Goal: Communication & Community: Share content

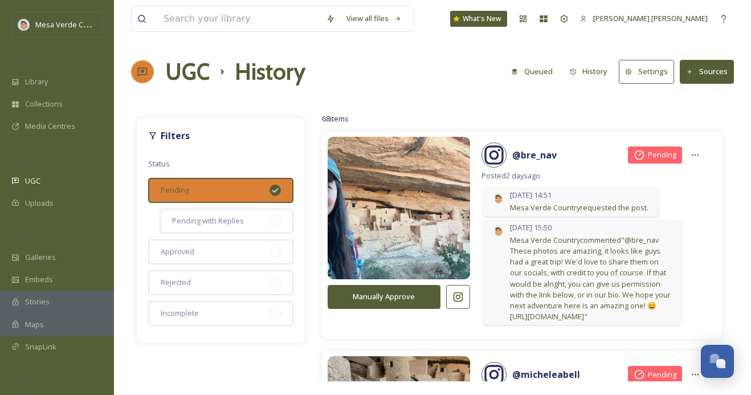
click at [274, 189] on icon at bounding box center [275, 190] width 9 height 9
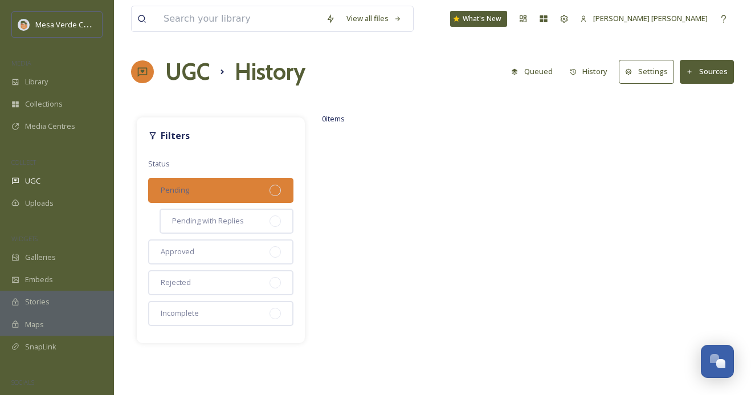
click at [254, 188] on div "Pending" at bounding box center [220, 190] width 145 height 25
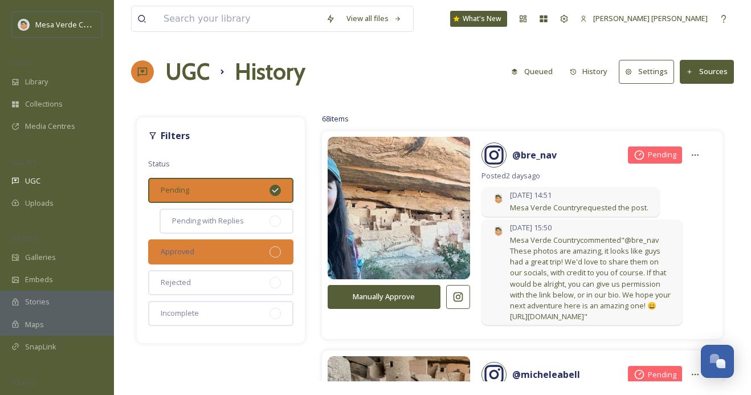
click at [267, 251] on div "Approved" at bounding box center [220, 251] width 145 height 25
click at [254, 249] on div "Approved" at bounding box center [220, 251] width 145 height 25
click at [273, 185] on div at bounding box center [275, 190] width 11 height 11
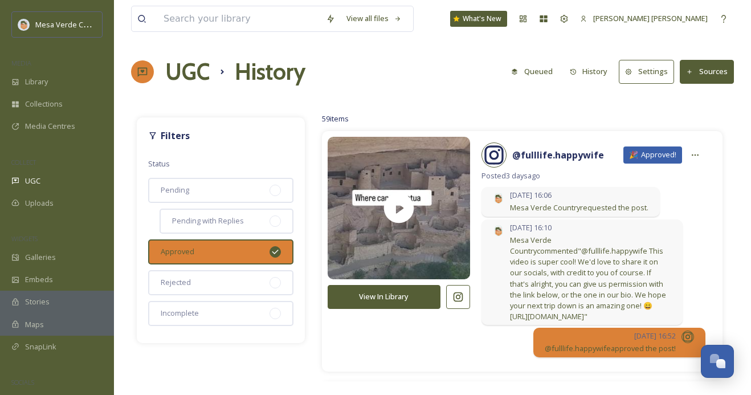
click at [588, 74] on button "History" at bounding box center [589, 71] width 50 height 22
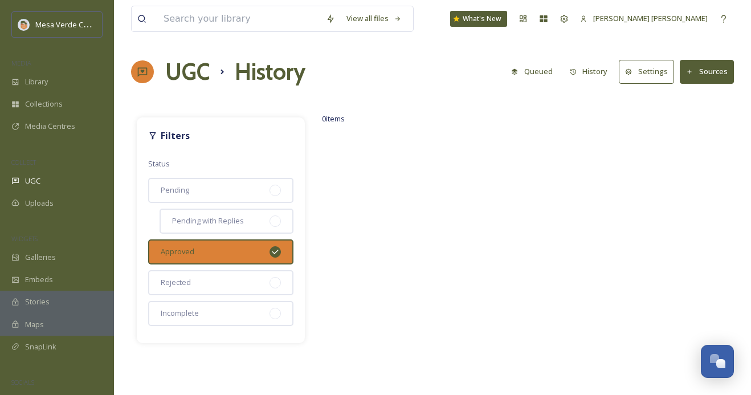
click at [528, 75] on button "Queued" at bounding box center [532, 71] width 53 height 22
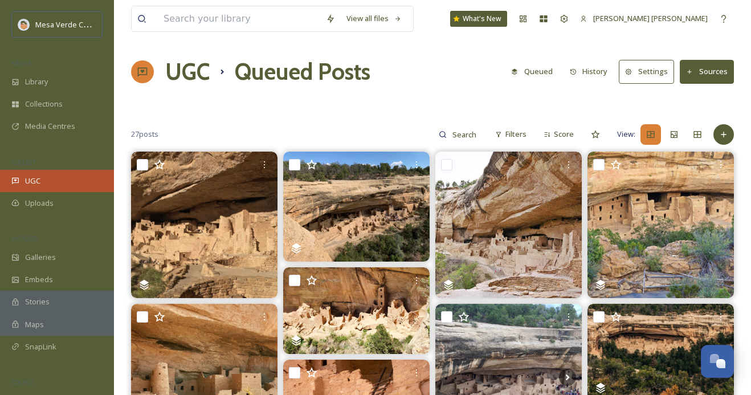
click at [44, 179] on div "UGC" at bounding box center [57, 181] width 114 height 22
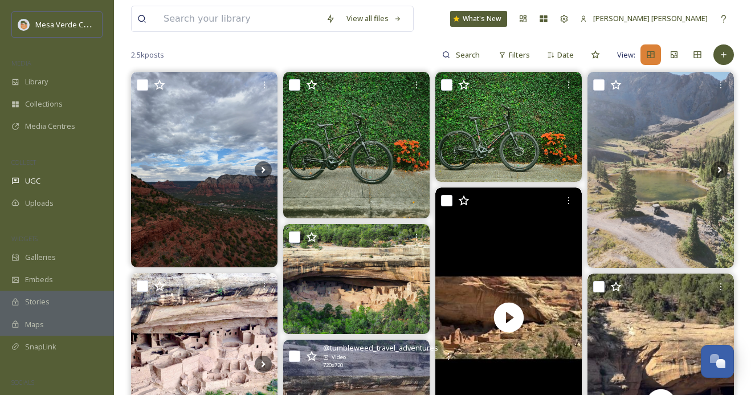
scroll to position [71, 0]
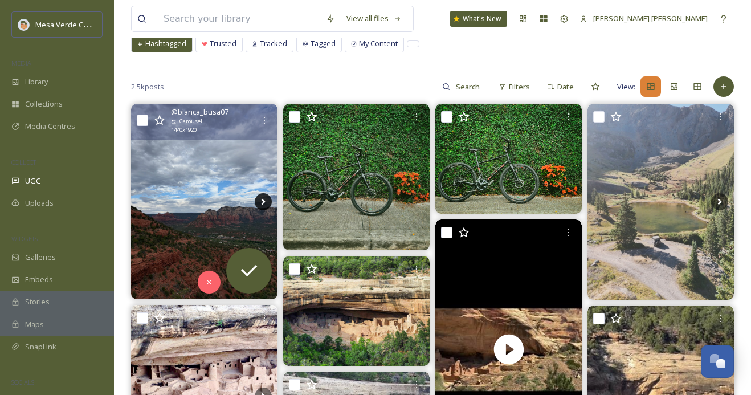
click at [261, 198] on icon at bounding box center [263, 201] width 17 height 17
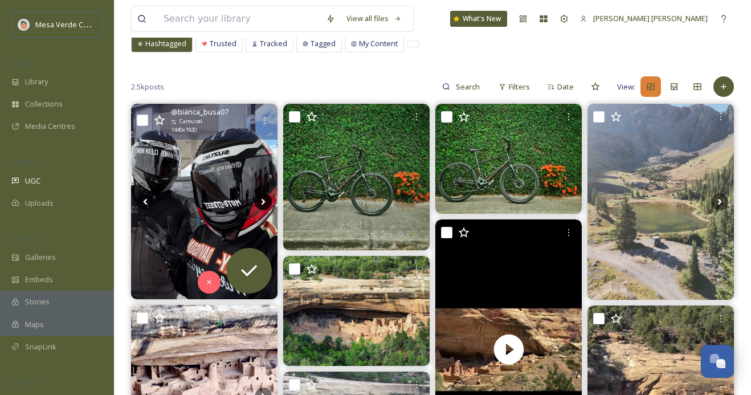
click at [261, 199] on icon at bounding box center [263, 201] width 17 height 17
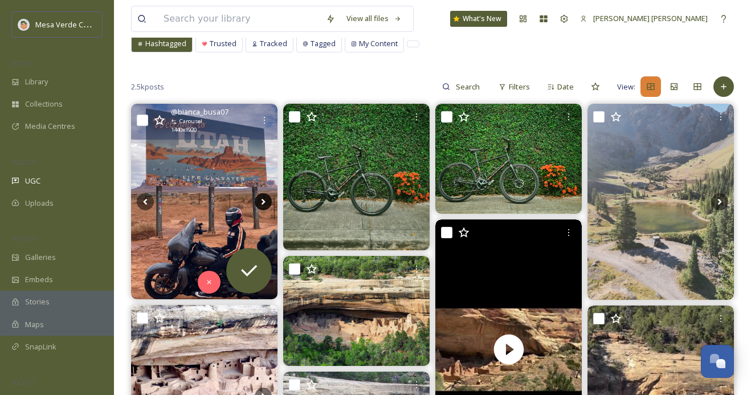
click at [261, 199] on icon at bounding box center [263, 201] width 17 height 17
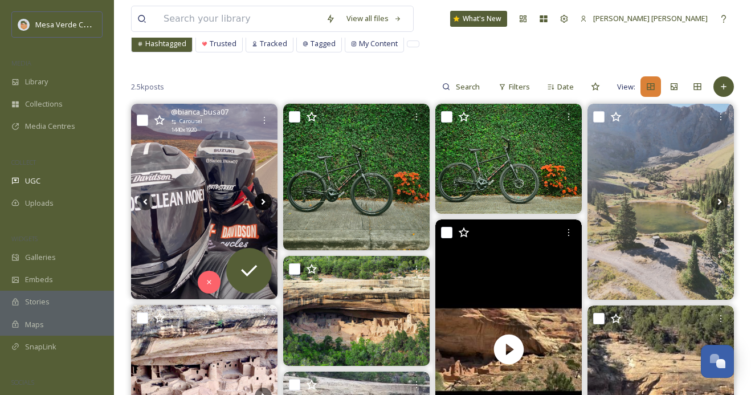
click at [261, 199] on icon at bounding box center [263, 201] width 17 height 17
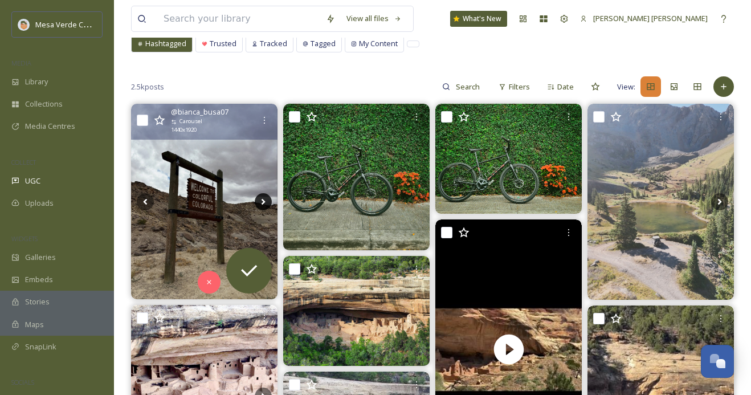
click at [261, 199] on icon at bounding box center [263, 201] width 17 height 17
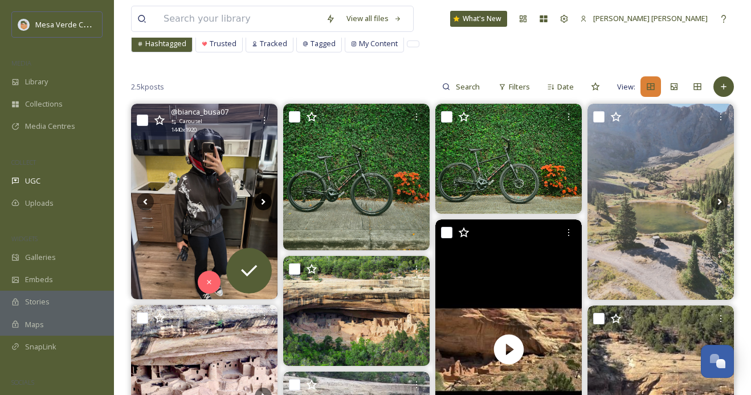
click at [261, 199] on icon at bounding box center [263, 201] width 17 height 17
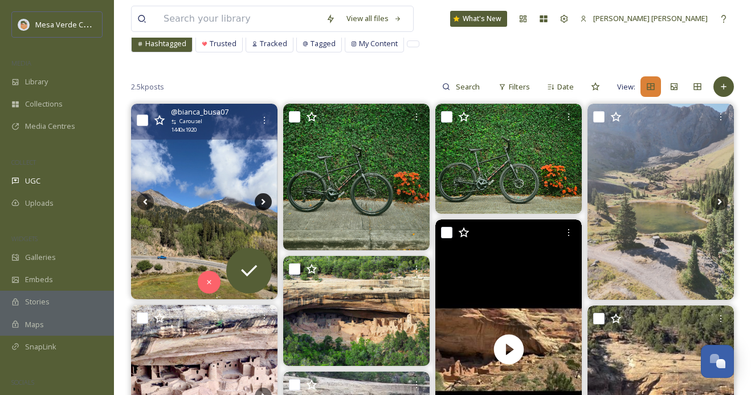
click at [261, 199] on icon at bounding box center [263, 201] width 17 height 17
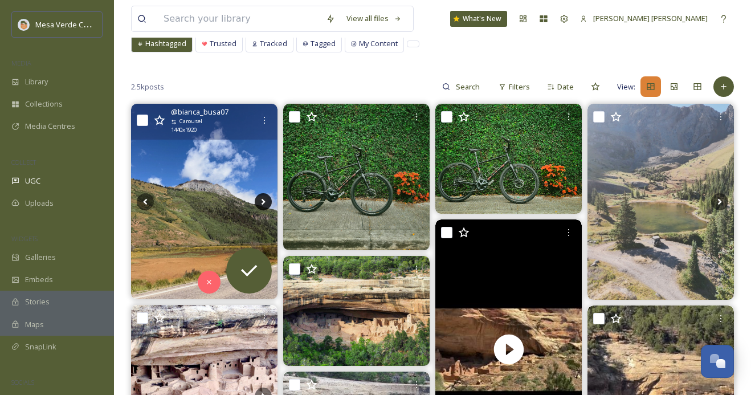
click at [261, 199] on icon at bounding box center [263, 201] width 17 height 17
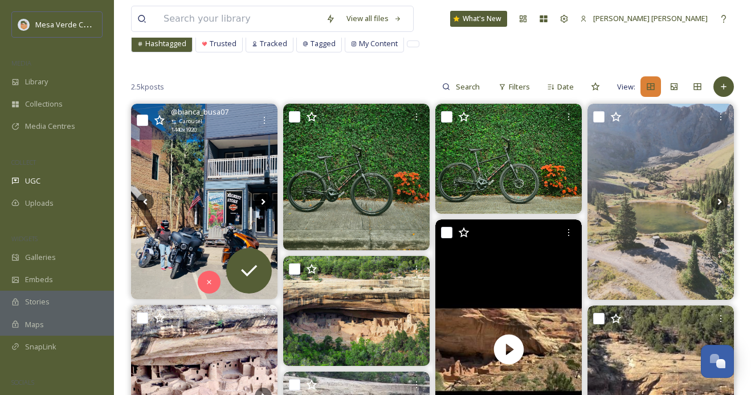
click at [261, 199] on icon at bounding box center [263, 201] width 17 height 17
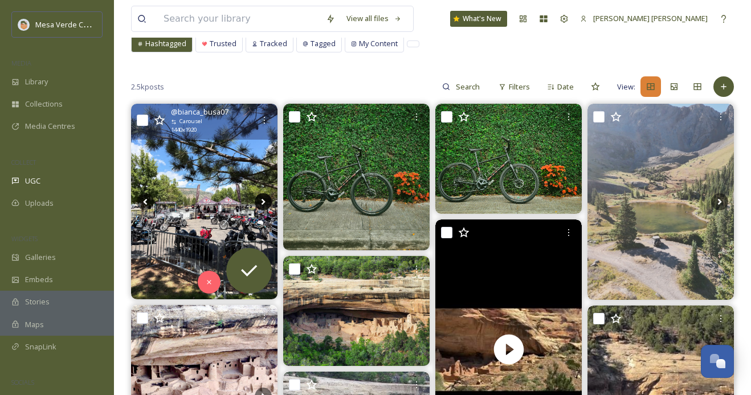
click at [261, 202] on icon at bounding box center [263, 201] width 17 height 17
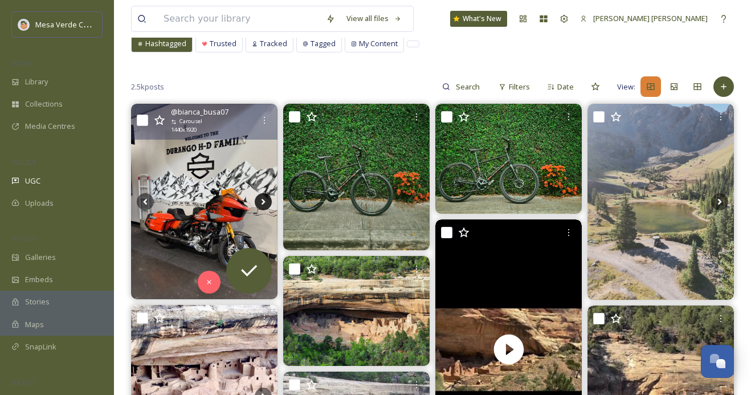
click at [261, 202] on icon at bounding box center [263, 201] width 17 height 17
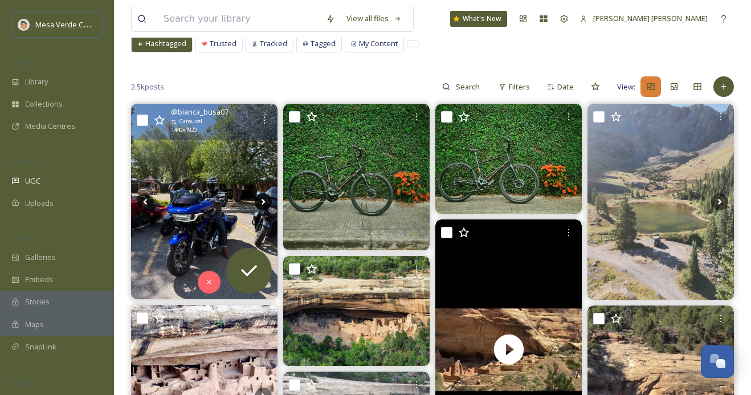
click at [261, 202] on icon at bounding box center [263, 201] width 17 height 17
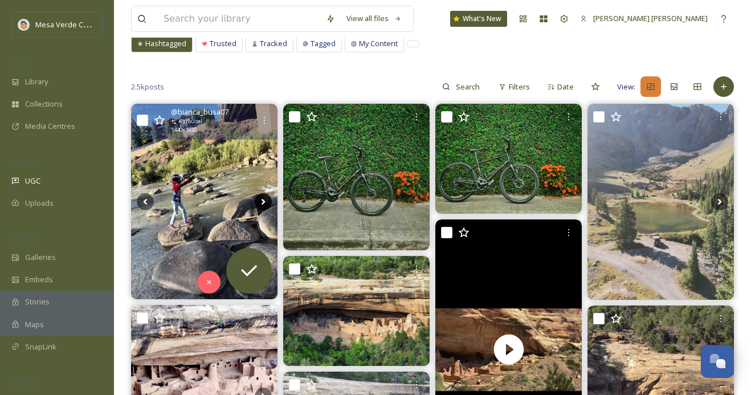
click at [261, 208] on icon at bounding box center [263, 201] width 17 height 17
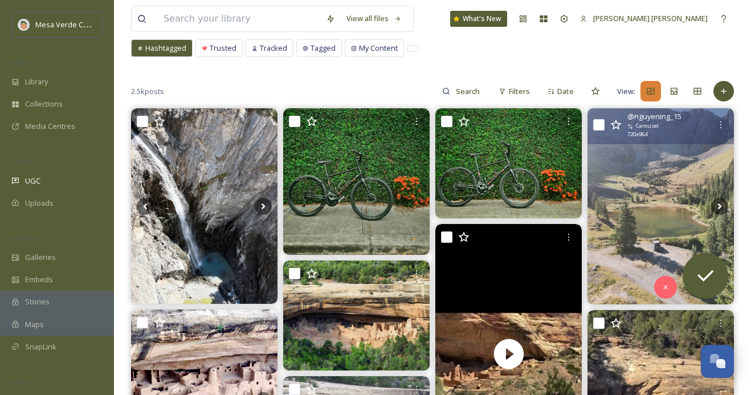
scroll to position [63, 0]
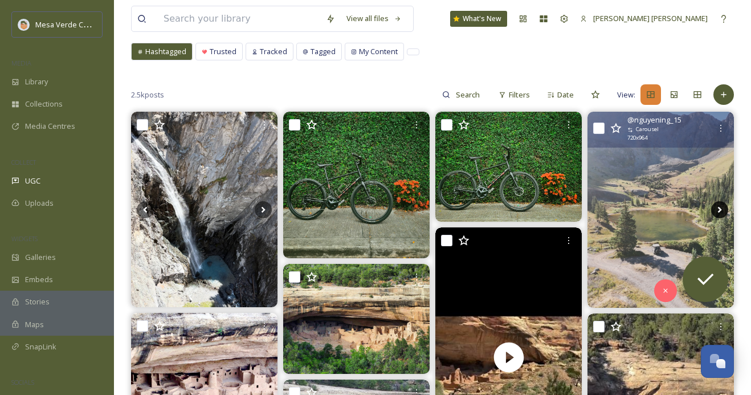
click at [717, 205] on icon at bounding box center [720, 209] width 17 height 17
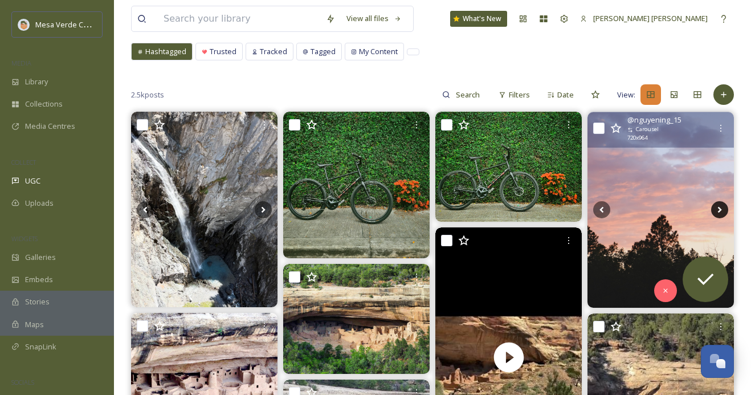
click at [717, 205] on icon at bounding box center [720, 209] width 17 height 17
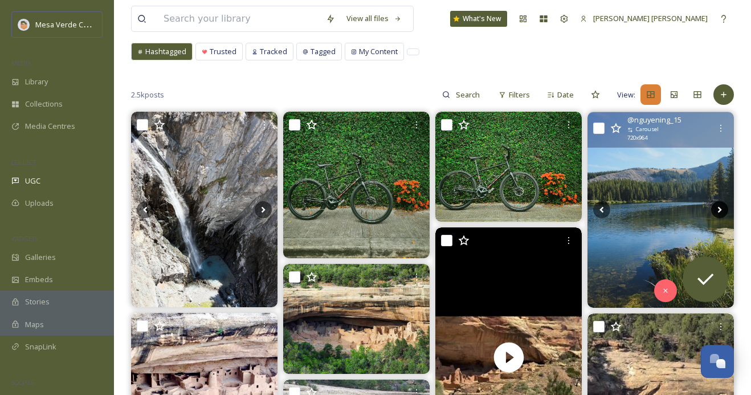
click at [717, 205] on icon at bounding box center [720, 209] width 17 height 17
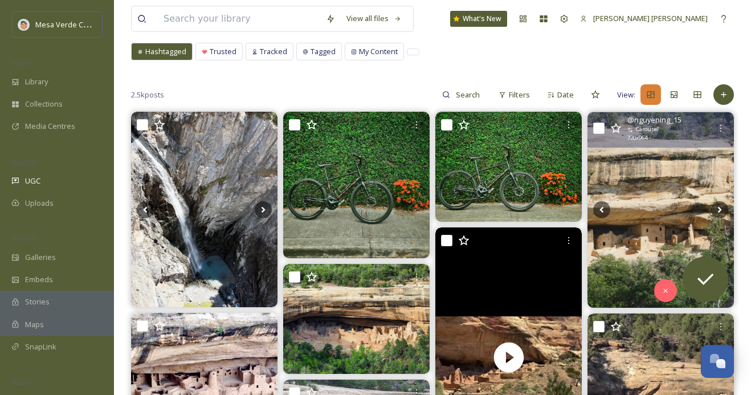
click at [648, 250] on img at bounding box center [661, 210] width 147 height 196
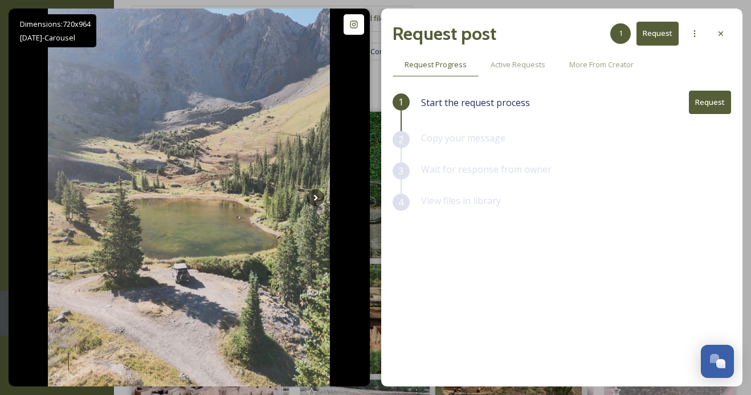
click at [711, 103] on button "Request" at bounding box center [710, 102] width 42 height 23
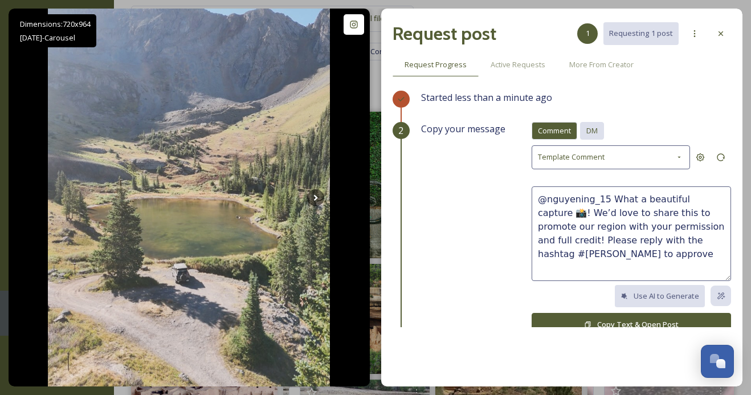
click at [594, 135] on span "DM" at bounding box center [592, 130] width 11 height 11
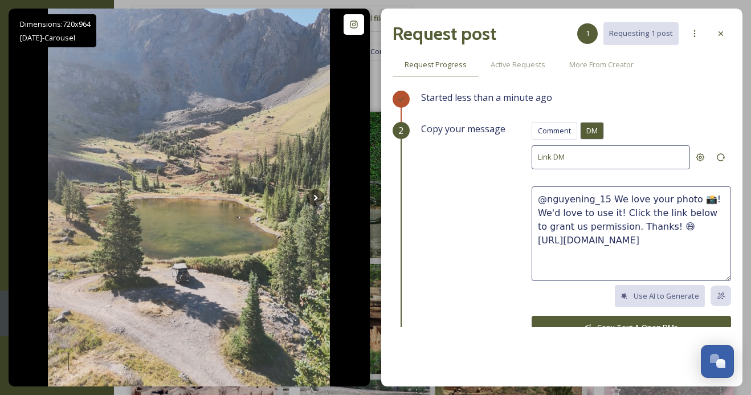
drag, startPoint x: 712, startPoint y: 239, endPoint x: 605, endPoint y: 201, distance: 114.0
click at [605, 201] on textarea "@nguyening_15 We love your photo 📸! We'd love to use it! Click the link below t…" at bounding box center [632, 233] width 200 height 95
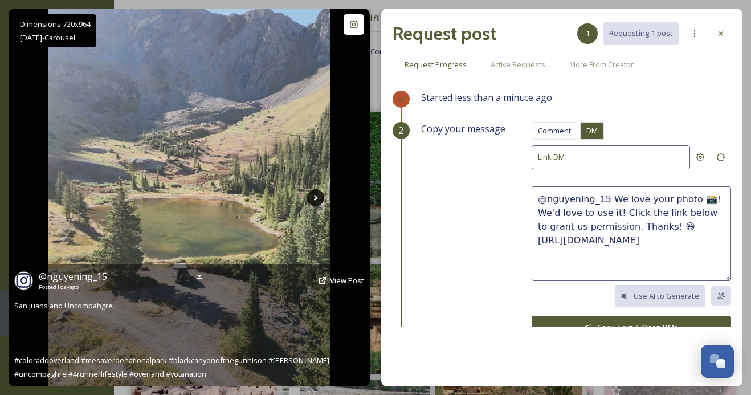
click at [318, 194] on icon at bounding box center [315, 197] width 17 height 17
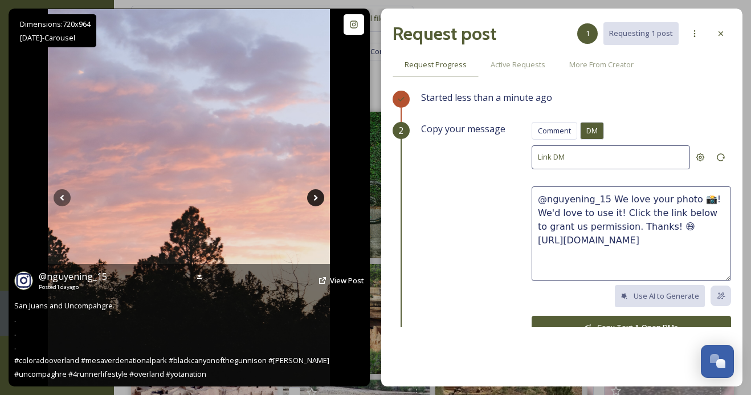
click at [318, 194] on icon at bounding box center [315, 197] width 17 height 17
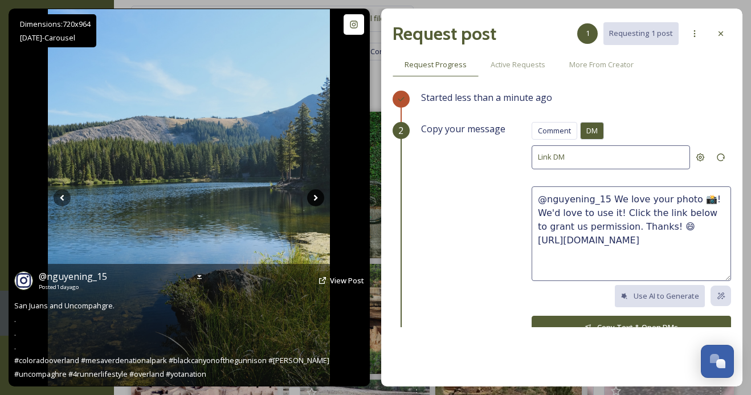
click at [318, 194] on icon at bounding box center [315, 197] width 17 height 17
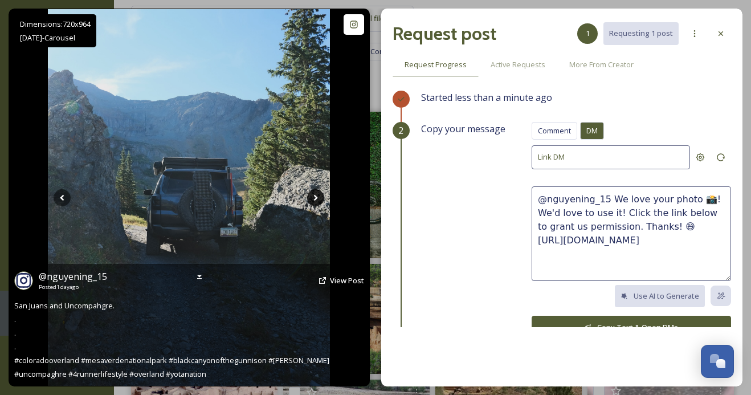
click at [318, 194] on icon at bounding box center [315, 197] width 17 height 17
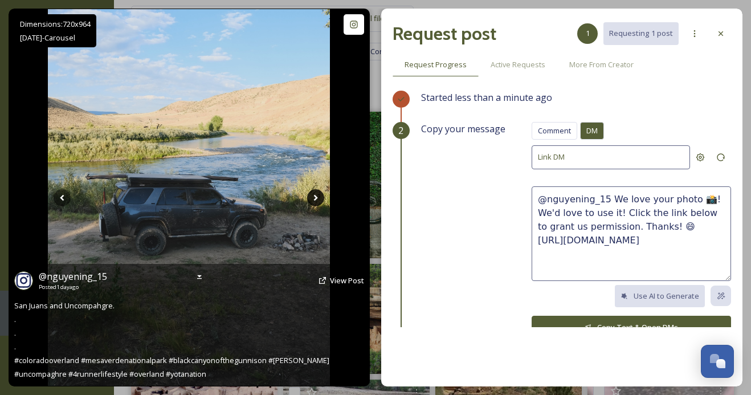
click at [318, 194] on icon at bounding box center [315, 197] width 17 height 17
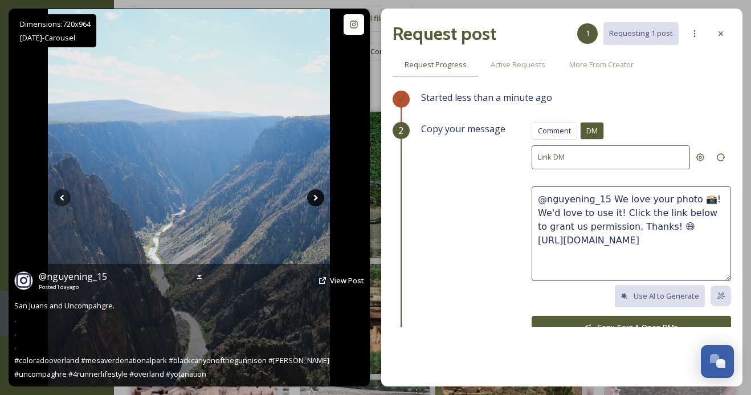
click at [318, 194] on icon at bounding box center [315, 197] width 17 height 17
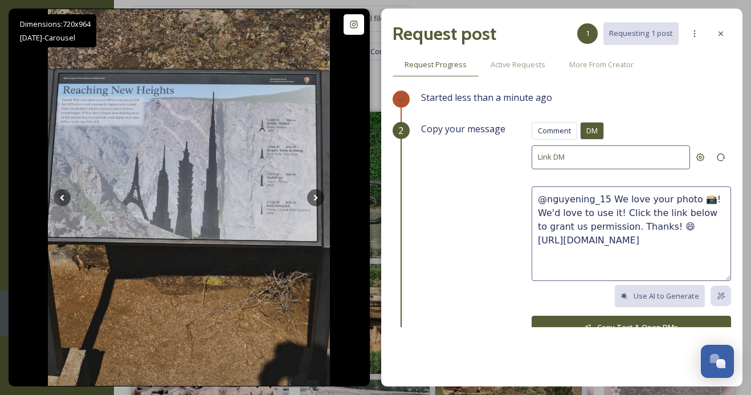
drag, startPoint x: 636, startPoint y: 230, endPoint x: 606, endPoint y: 200, distance: 42.3
click at [606, 200] on textarea "@nguyening_15 We love your photo 📸! We'd love to use it! Click the link below t…" at bounding box center [632, 233] width 200 height 95
paste textarea "These photos are amazing, great eye! We'd love to share them on our socials, wi…"
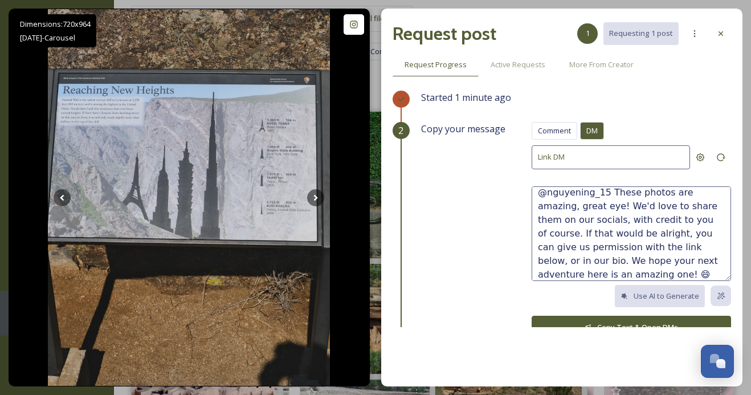
scroll to position [27, 0]
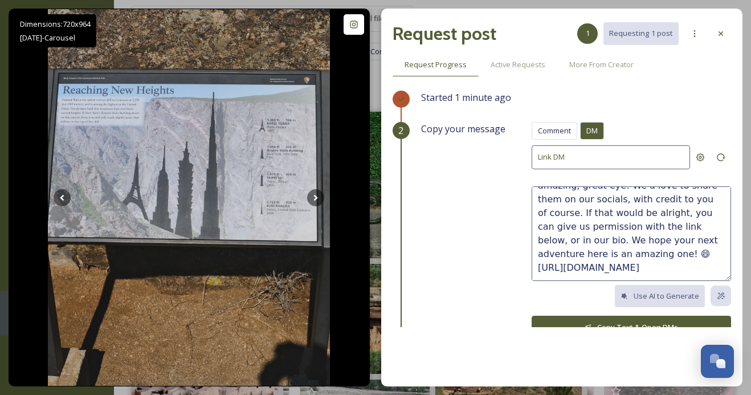
type textarea "@nguyening_15 These photos are amazing, great eye! We'd love to share them on o…"
click at [587, 316] on button "Copy Text & Open DMs" at bounding box center [632, 327] width 200 height 23
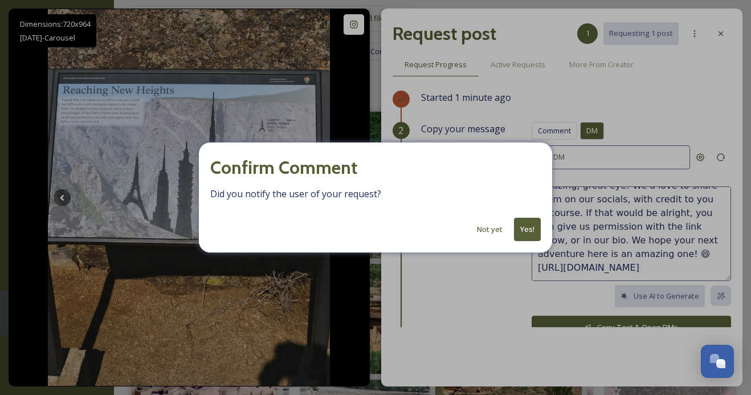
click at [526, 232] on button "Yes!" at bounding box center [527, 229] width 27 height 23
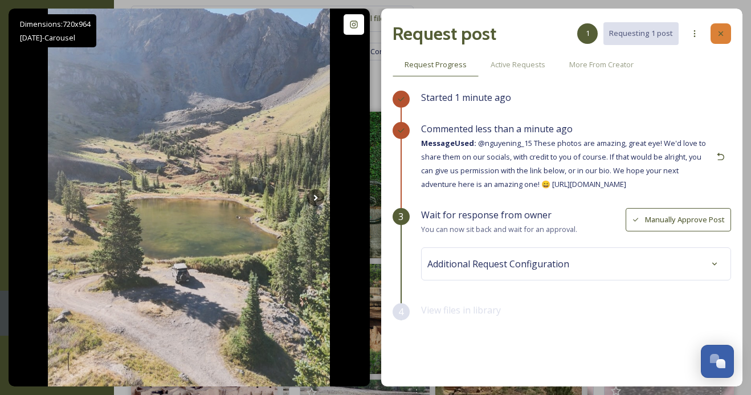
click at [723, 36] on icon at bounding box center [721, 33] width 9 height 9
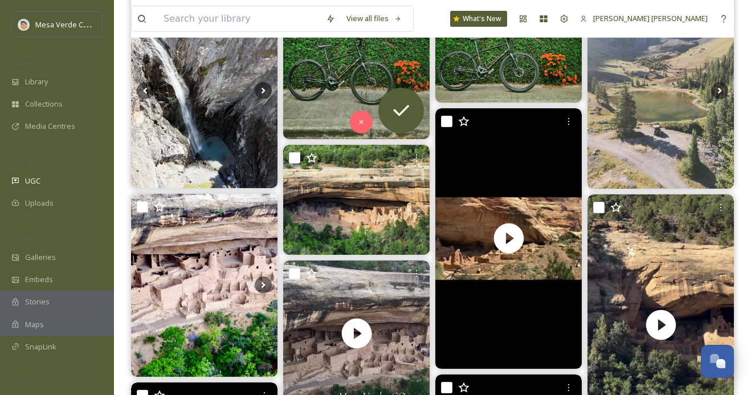
scroll to position [173, 0]
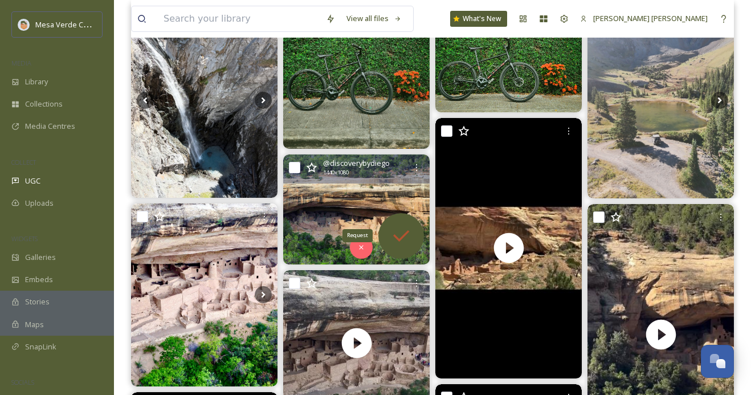
click at [393, 230] on icon at bounding box center [401, 236] width 23 height 23
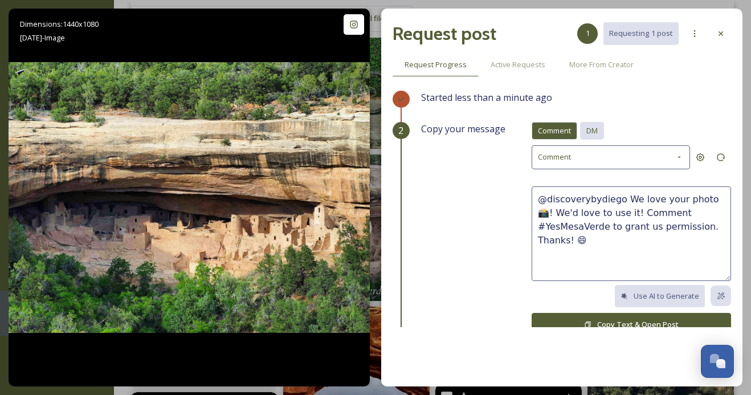
click at [590, 132] on span "DM" at bounding box center [592, 130] width 11 height 11
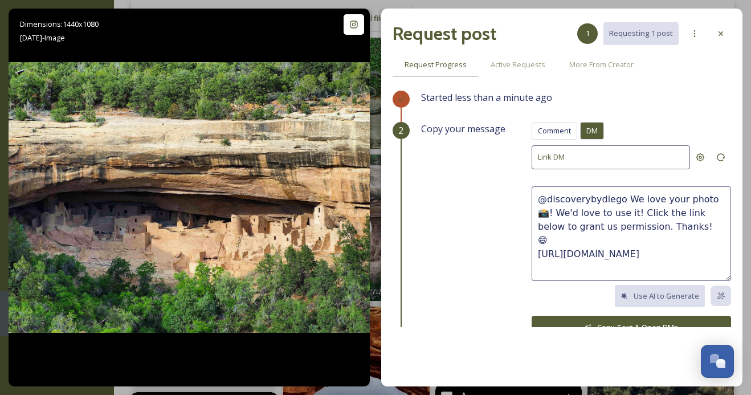
drag, startPoint x: 673, startPoint y: 225, endPoint x: 620, endPoint y: 204, distance: 57.1
click at [620, 202] on textarea "@discoverybydiego We love your photo 📸! We'd love to use it! Click the link bel…" at bounding box center [632, 233] width 200 height 95
paste textarea "This photo is beautiful, great capture! We'd love to share it on our socials, w…"
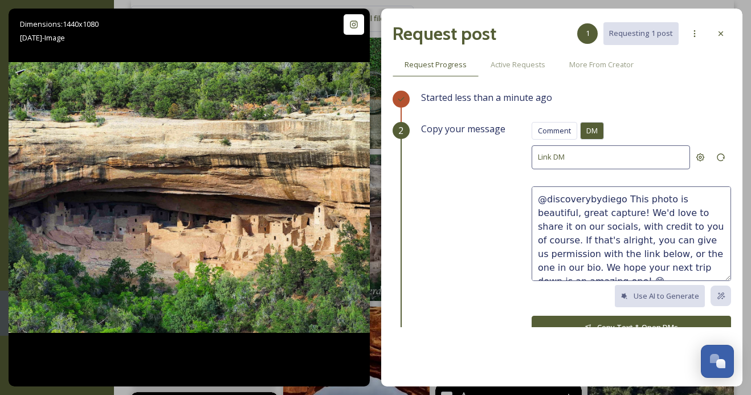
scroll to position [14, 0]
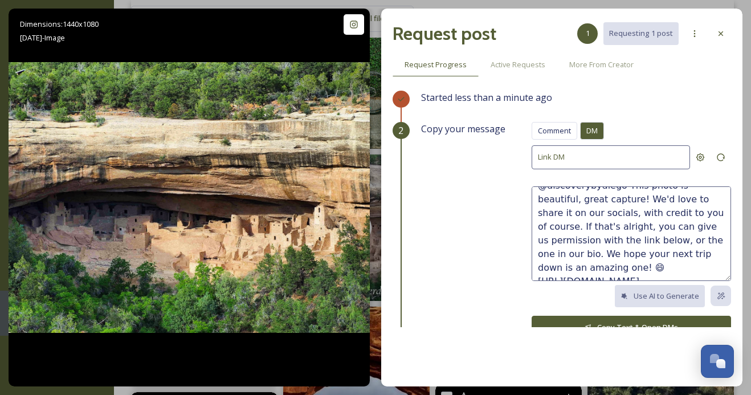
type textarea "@discoverybydiego This photo is beautiful, great capture! We'd love to share it…"
click at [594, 319] on button "Copy Text & Open DMs" at bounding box center [632, 327] width 200 height 23
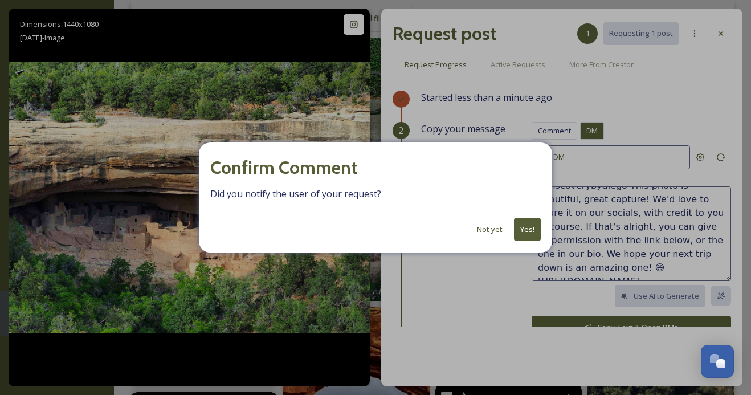
click at [531, 226] on button "Yes!" at bounding box center [527, 229] width 27 height 23
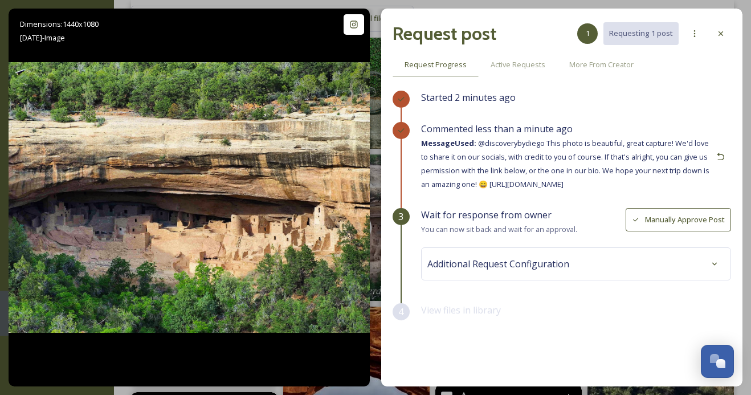
click at [713, 41] on div at bounding box center [721, 33] width 21 height 21
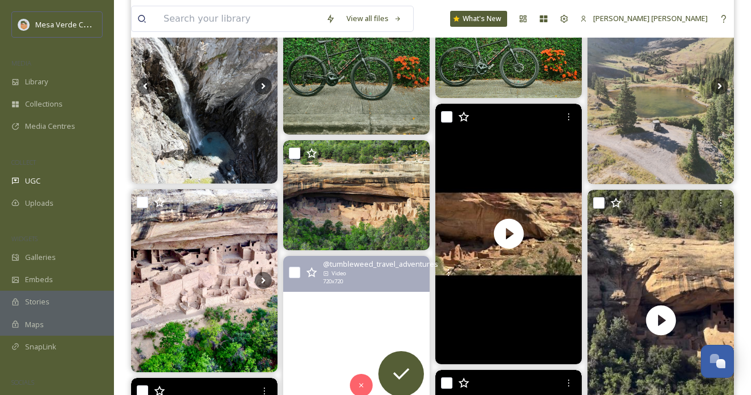
scroll to position [177, 0]
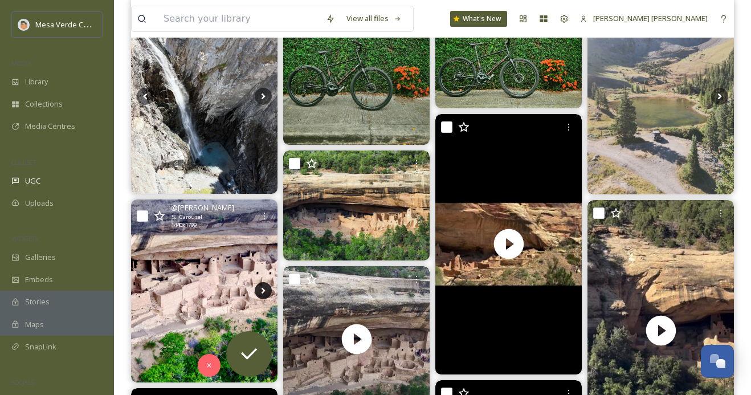
click at [264, 287] on icon at bounding box center [263, 290] width 17 height 17
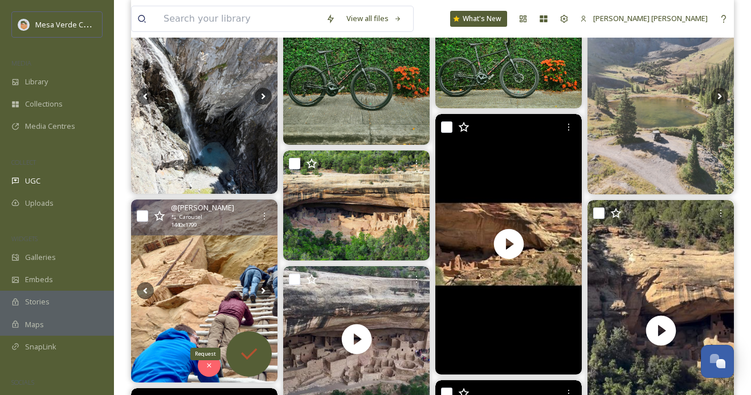
click at [253, 356] on icon at bounding box center [249, 354] width 23 height 23
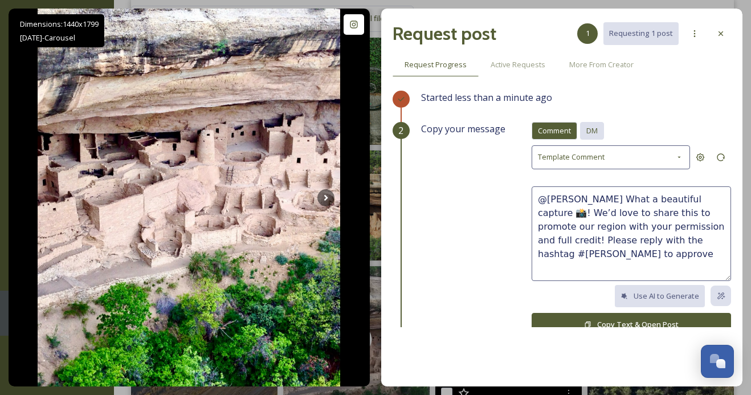
click at [597, 131] on span "DM" at bounding box center [592, 130] width 11 height 11
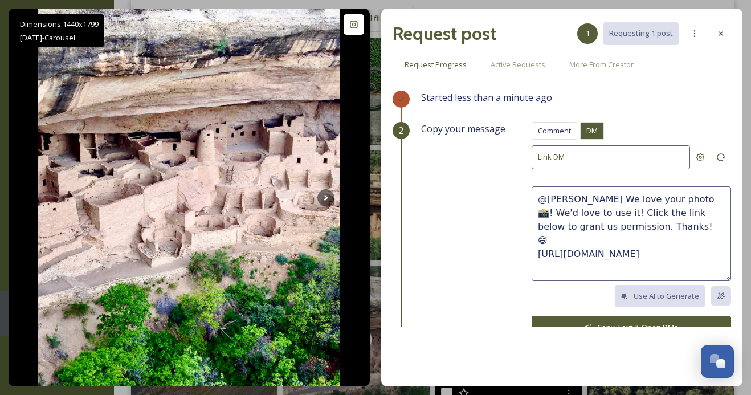
drag, startPoint x: 705, startPoint y: 224, endPoint x: 655, endPoint y: 196, distance: 57.2
click at [655, 196] on textarea "@[PERSON_NAME] We love your photo 📸! We'd love to use it! Click the link below …" at bounding box center [632, 233] width 200 height 95
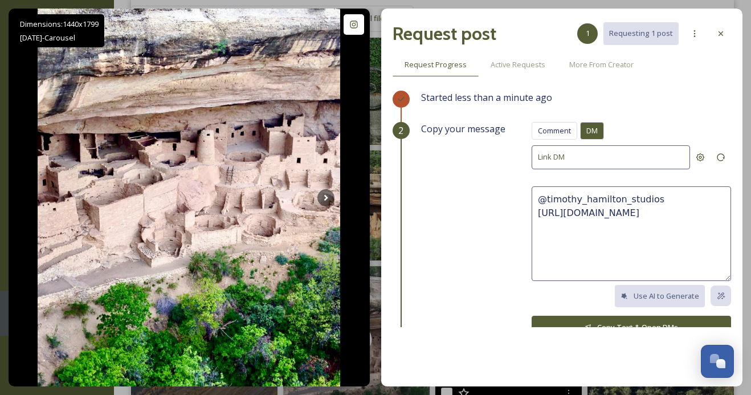
paste textarea "These photos are amazing, great eye! We'd love to share them on our socials, wi…"
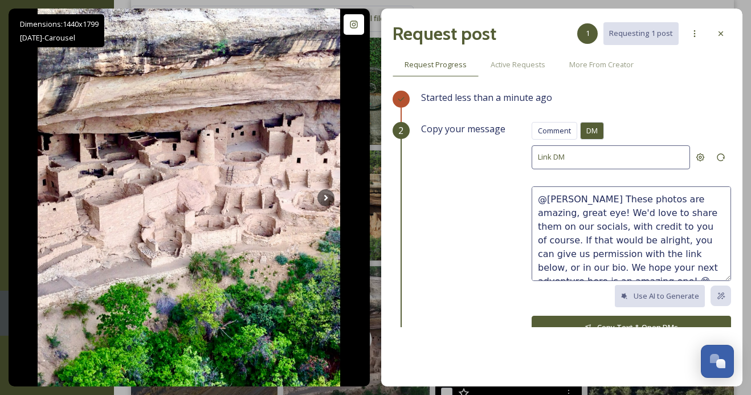
scroll to position [7, 0]
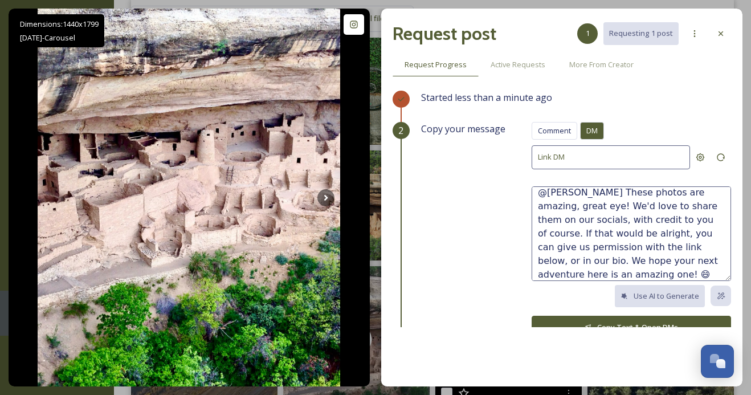
click at [711, 192] on textarea "@[PERSON_NAME] These photos are amazing, great eye! We'd love to share them on …" at bounding box center [632, 233] width 200 height 95
drag, startPoint x: 572, startPoint y: 204, endPoint x: 540, endPoint y: 205, distance: 32.5
click at [540, 205] on textarea "@[PERSON_NAME] These shots are amazing, great eye! We'd love to share them on o…" at bounding box center [632, 233] width 200 height 95
type textarea "@[PERSON_NAME] These shots are incredible, great eye! We'd love to share them o…"
click at [609, 322] on button "Copy Text & Open DMs" at bounding box center [632, 327] width 200 height 23
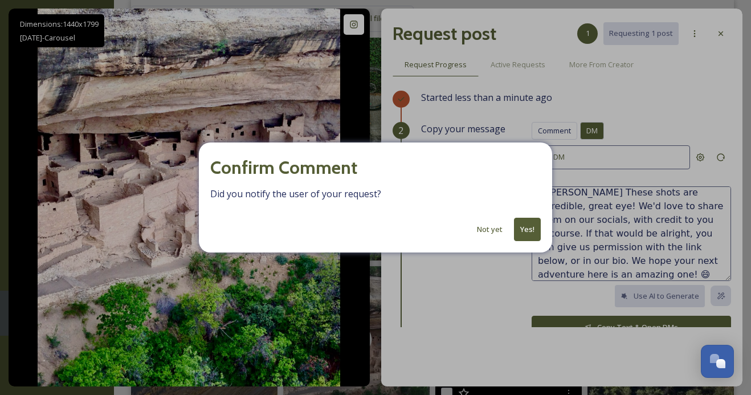
click at [525, 227] on button "Yes!" at bounding box center [527, 229] width 27 height 23
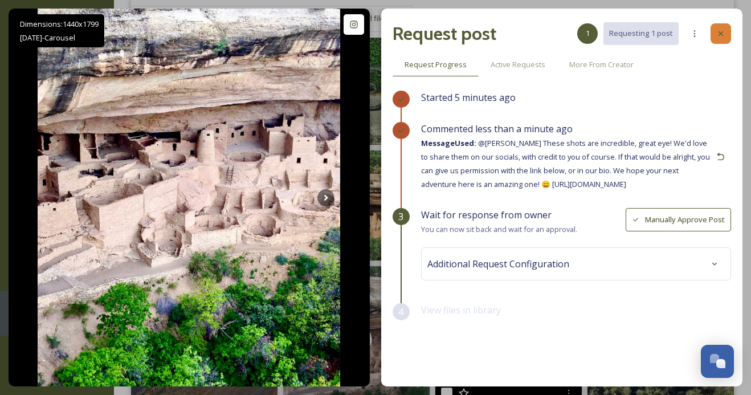
click at [722, 34] on icon at bounding box center [721, 33] width 9 height 9
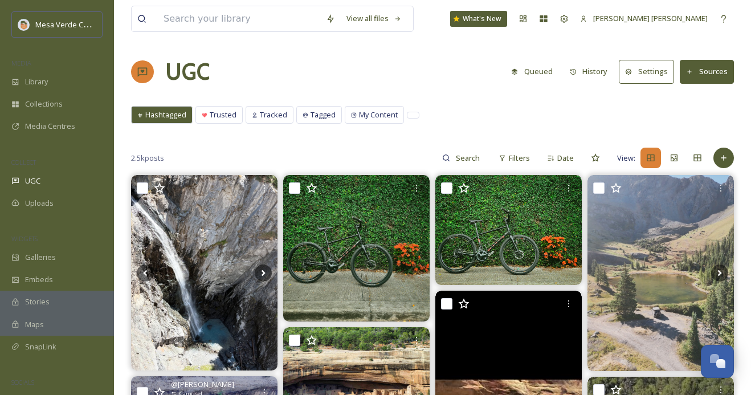
click at [597, 69] on button "History" at bounding box center [589, 71] width 50 height 22
